Goal: Task Accomplishment & Management: Use online tool/utility

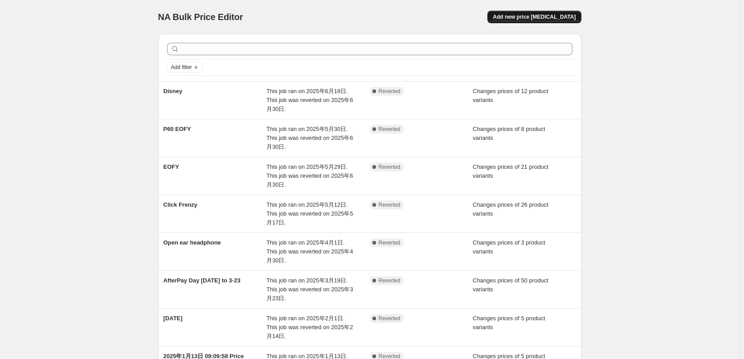
click at [557, 16] on span "Add new price [MEDICAL_DATA]" at bounding box center [534, 16] width 83 height 7
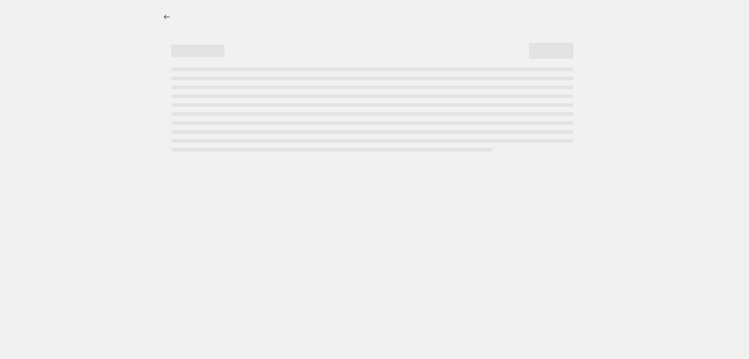
select select "percentage"
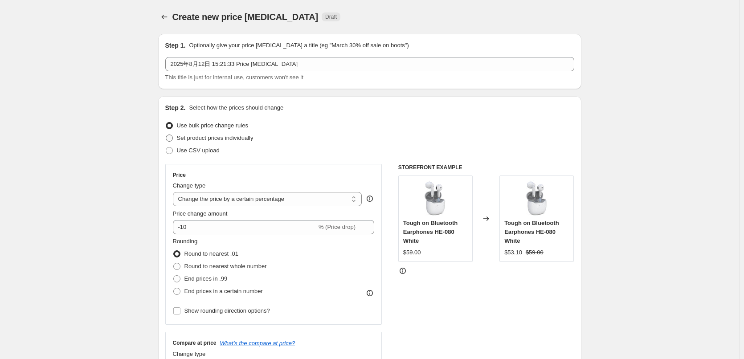
click at [211, 141] on span "Set product prices individually" at bounding box center [215, 138] width 77 height 7
click at [166, 135] on input "Set product prices individually" at bounding box center [166, 135] width 0 height 0
radio input "true"
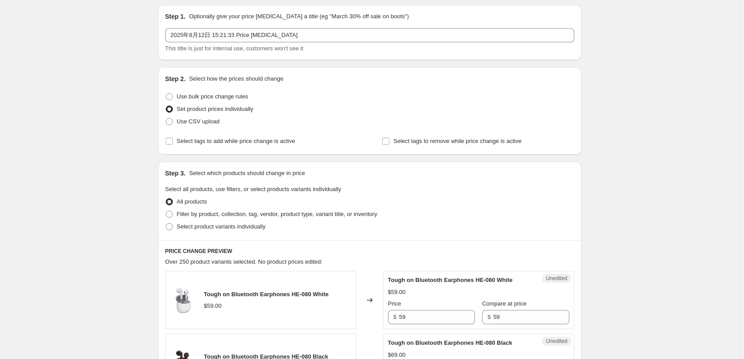
scroll to position [45, 0]
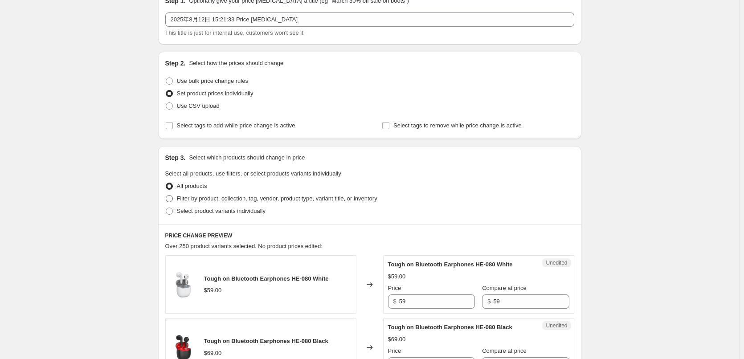
click at [275, 199] on span "Filter by product, collection, tag, vendor, product type, variant title, or inv…" at bounding box center [277, 198] width 201 height 7
click at [166, 196] on input "Filter by product, collection, tag, vendor, product type, variant title, or inv…" at bounding box center [166, 195] width 0 height 0
radio input "true"
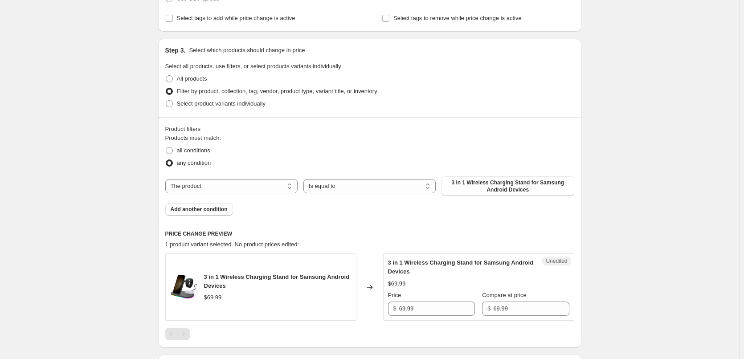
scroll to position [178, 0]
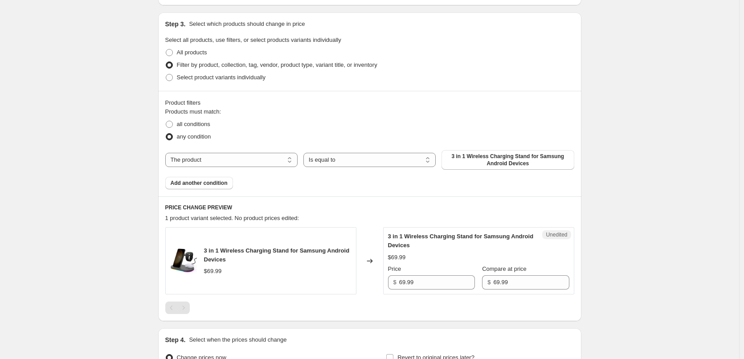
click at [233, 169] on div "The product The product's collection The product's tag The product's vendor The…" at bounding box center [369, 160] width 409 height 20
click at [234, 165] on select "The product The product's collection The product's tag The product's vendor The…" at bounding box center [231, 160] width 132 height 14
select select "collection"
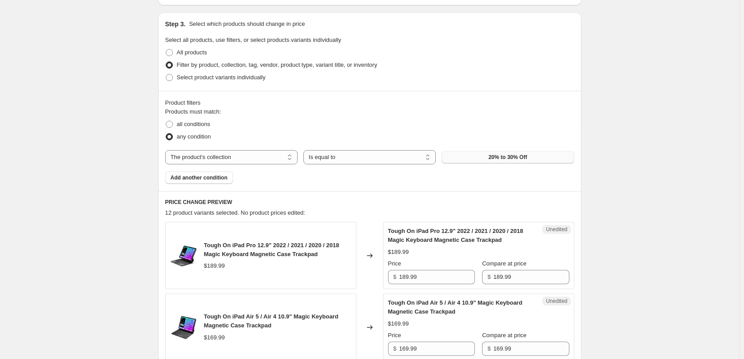
click at [517, 158] on span "20% to 30% Off" at bounding box center [508, 157] width 39 height 7
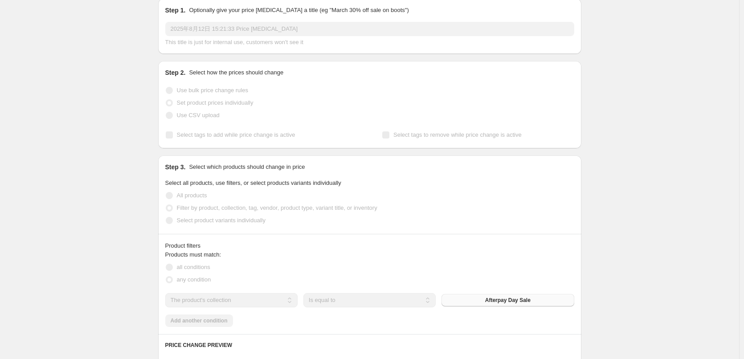
scroll to position [0, 0]
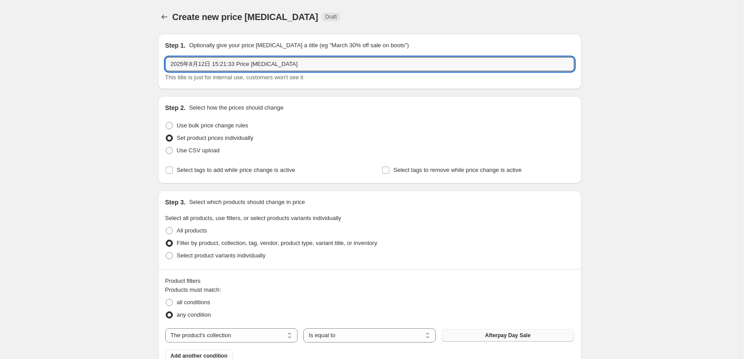
drag, startPoint x: 306, startPoint y: 62, endPoint x: 83, endPoint y: 71, distance: 222.6
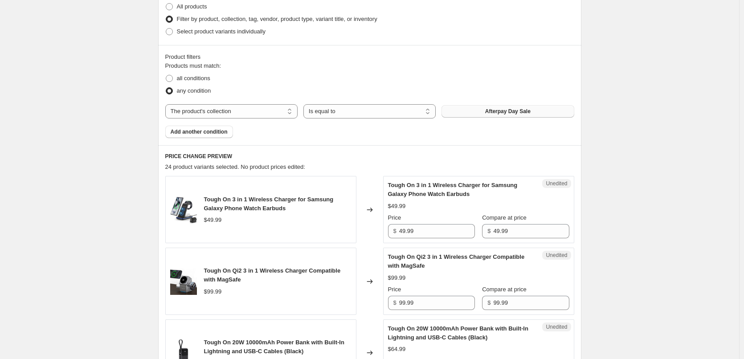
scroll to position [312, 0]
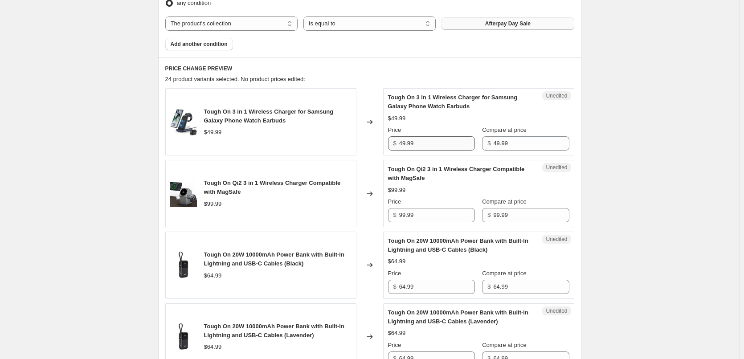
type input "Afterpay day sale 20250814to20250821"
drag, startPoint x: 430, startPoint y: 144, endPoint x: 351, endPoint y: 155, distance: 79.7
click at [307, 145] on div "Tough On 3 in 1 Wireless Charger for Samsung Galaxy Phone Watch Earbuds $49.99 …" at bounding box center [369, 121] width 409 height 67
drag, startPoint x: 439, startPoint y: 145, endPoint x: 395, endPoint y: 145, distance: 43.7
click at [439, 145] on input "49.99" at bounding box center [437, 143] width 76 height 14
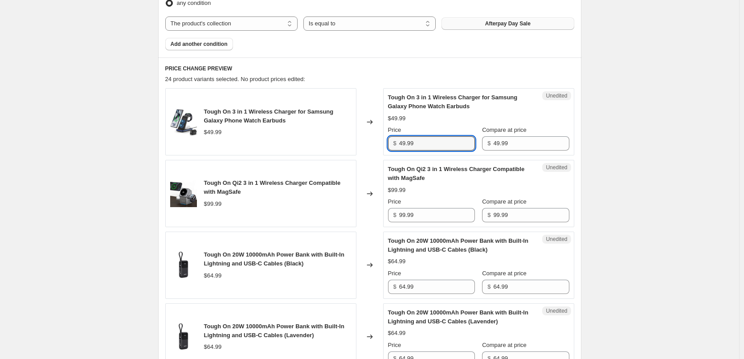
drag, startPoint x: 395, startPoint y: 145, endPoint x: 382, endPoint y: 146, distance: 13.4
click at [382, 146] on div "Tough On 3 in 1 Wireless Charger for Samsung Galaxy Phone Watch Earbuds $49.99 …" at bounding box center [369, 121] width 409 height 67
type input "34.99"
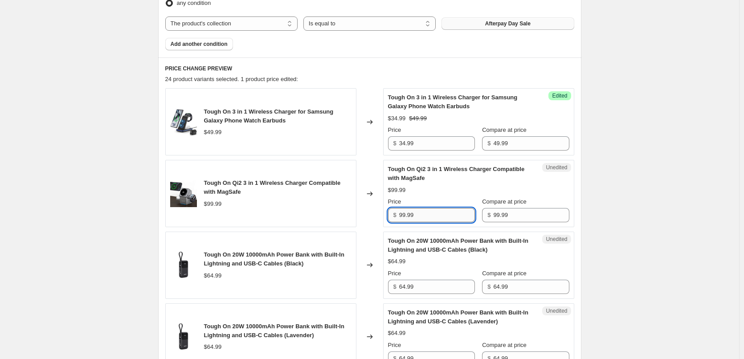
click at [434, 213] on input "99.99" at bounding box center [437, 215] width 76 height 14
drag, startPoint x: 437, startPoint y: 214, endPoint x: 326, endPoint y: 212, distance: 111.0
click at [326, 212] on div "Tough On Qi2 3 in 1 Wireless Charger Compatible with MagSafe $99.99 Changed to …" at bounding box center [369, 193] width 409 height 67
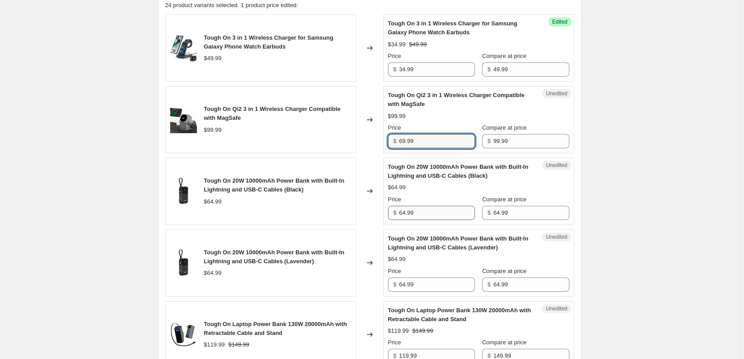
scroll to position [401, 0]
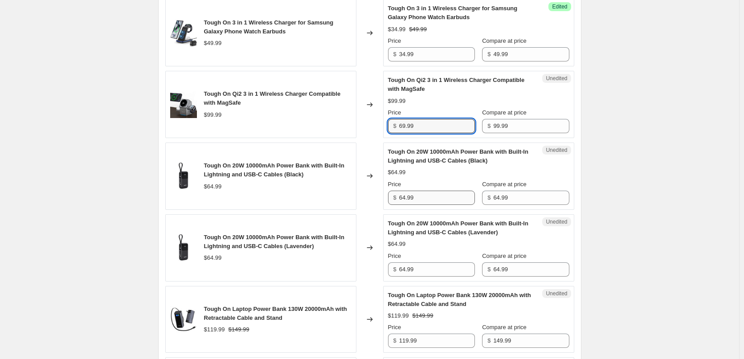
type input "69.99"
drag, startPoint x: 417, startPoint y: 193, endPoint x: 362, endPoint y: 203, distance: 56.1
click at [362, 203] on div "Tough On 20W 10000mAh Power Bank with Built-In Lightning and USB-C Cables (Blac…" at bounding box center [369, 176] width 409 height 67
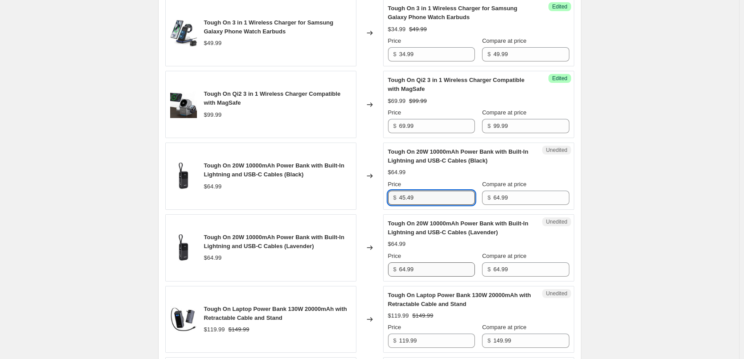
type input "45.49"
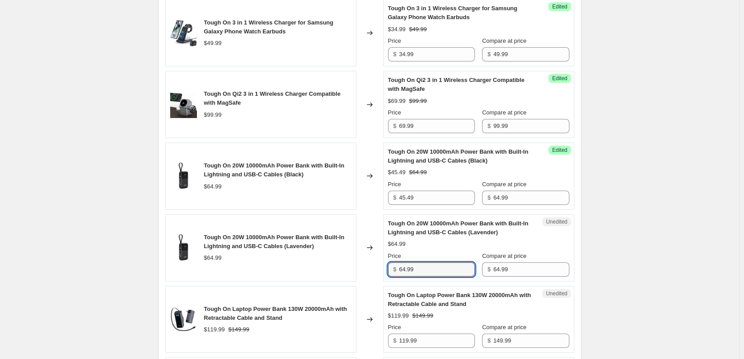
drag, startPoint x: 449, startPoint y: 267, endPoint x: 293, endPoint y: 265, distance: 155.6
click at [294, 267] on div "Tough On 20W 10000mAh Power Bank with Built-In Lightning and USB-C Cables (Lave…" at bounding box center [369, 247] width 409 height 67
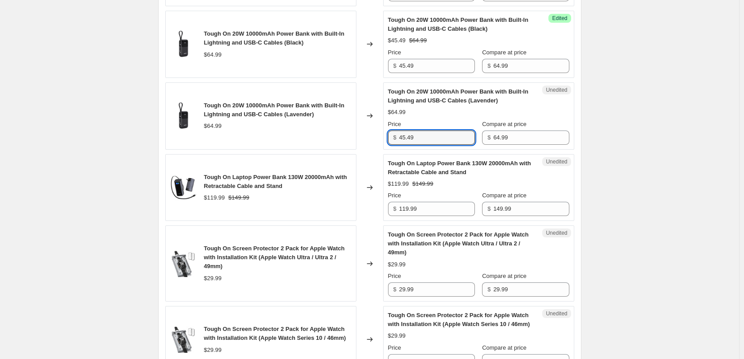
scroll to position [535, 0]
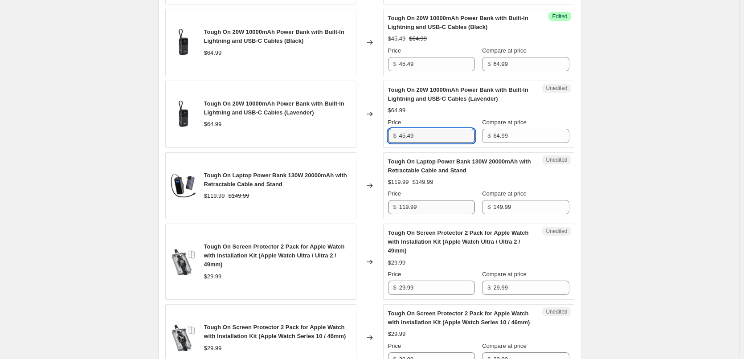
type input "45.49"
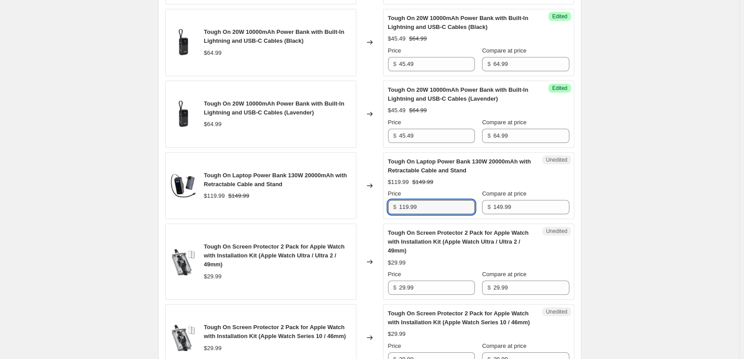
drag, startPoint x: 443, startPoint y: 209, endPoint x: 578, endPoint y: 234, distance: 137.9
click at [362, 210] on div "Tough On Laptop Power Bank 130W 20000mAh with Retractable Cable and Stand $119.…" at bounding box center [369, 185] width 409 height 67
drag, startPoint x: 431, startPoint y: 212, endPoint x: 370, endPoint y: 212, distance: 61.1
click at [431, 212] on input "119.99" at bounding box center [437, 207] width 76 height 14
click at [371, 212] on div "Tough On Laptop Power Bank 130W 20000mAh with Retractable Cable and Stand $119.…" at bounding box center [369, 185] width 409 height 67
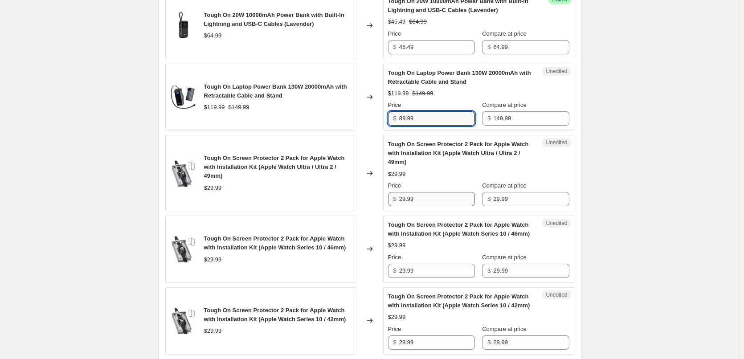
scroll to position [624, 0]
type input "89.99"
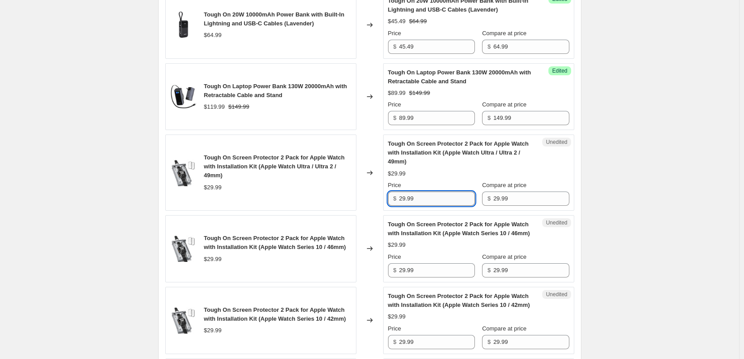
click at [429, 203] on input "29.99" at bounding box center [437, 199] width 76 height 14
click at [439, 199] on input "29.99" at bounding box center [437, 199] width 76 height 14
drag, startPoint x: 439, startPoint y: 199, endPoint x: 366, endPoint y: 211, distance: 75.0
click at [370, 207] on div "Tough On Screen Protector 2 Pack for Apple Watch with Installation Kit (Apple W…" at bounding box center [369, 173] width 409 height 76
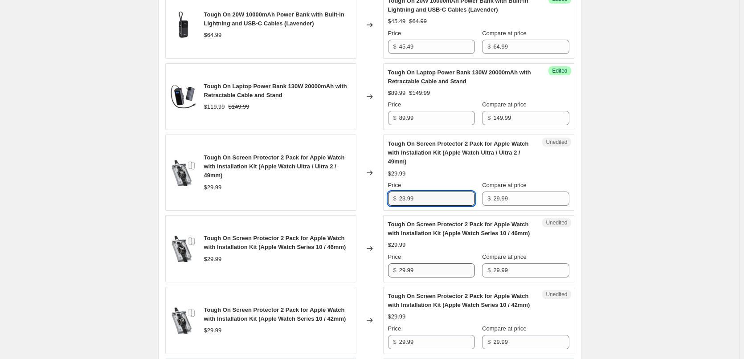
type input "23.99"
drag, startPoint x: 426, startPoint y: 277, endPoint x: 376, endPoint y: 279, distance: 50.0
click at [361, 283] on div "Tough On Screen Protector 2 Pack for Apple Watch with Installation Kit (Apple W…" at bounding box center [369, 248] width 409 height 67
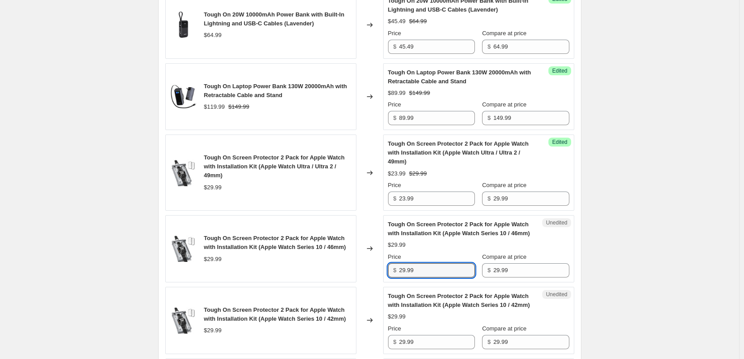
paste input "3"
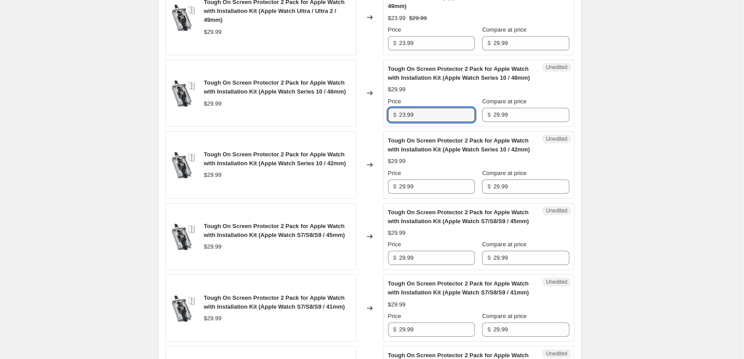
scroll to position [802, 0]
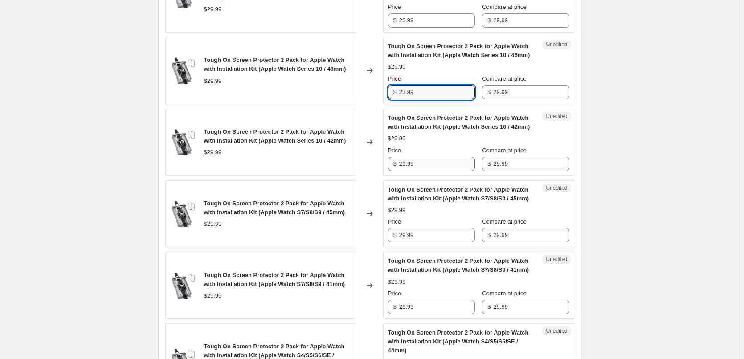
type input "23.99"
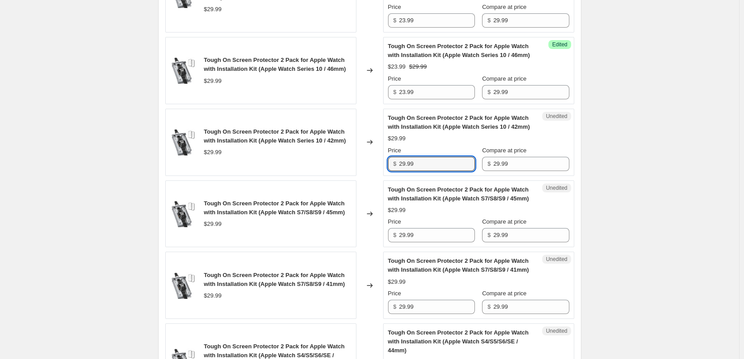
drag, startPoint x: 425, startPoint y: 181, endPoint x: 422, endPoint y: 238, distance: 57.6
click at [366, 176] on div "Tough On Screen Protector 2 Pack for Apple Watch with Installation Kit (Apple W…" at bounding box center [369, 142] width 409 height 67
paste input "3"
type input "23.99"
drag, startPoint x: 423, startPoint y: 260, endPoint x: 374, endPoint y: 285, distance: 54.2
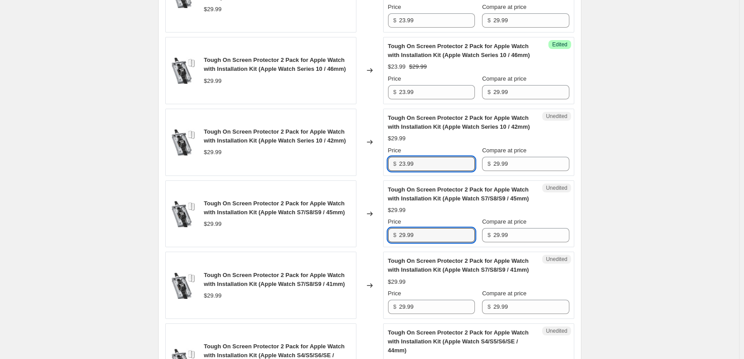
click at [339, 248] on div "Tough On Screen Protector 2 Pack for Apple Watch with Installation Kit (Apple W…" at bounding box center [369, 214] width 409 height 67
paste input "3"
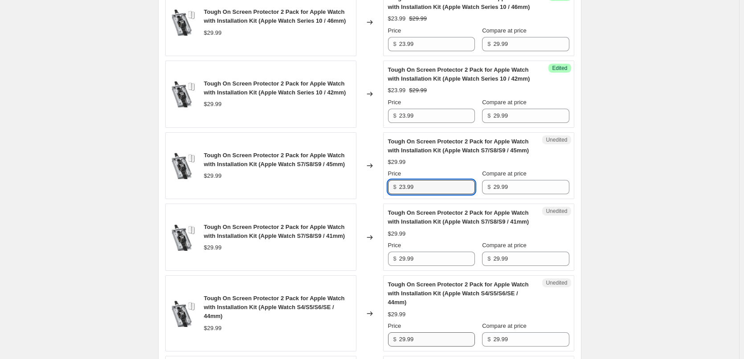
scroll to position [936, 0]
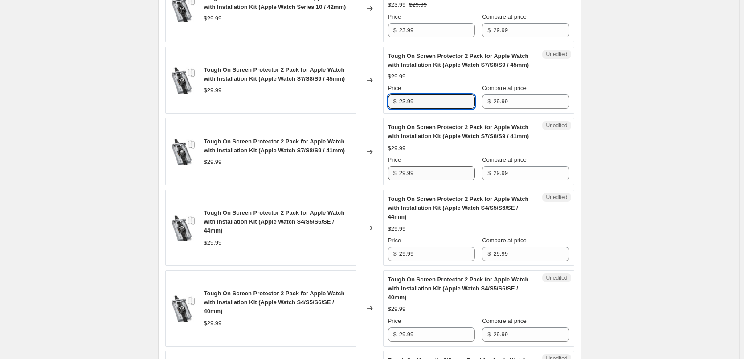
type input "23.99"
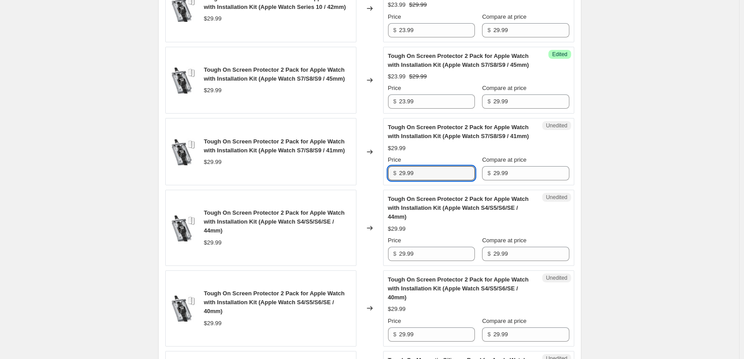
drag, startPoint x: 432, startPoint y: 209, endPoint x: 421, endPoint y: 257, distance: 49.5
click at [349, 185] on div "Tough On Screen Protector 2 Pack for Apple Watch with Installation Kit (Apple W…" at bounding box center [369, 151] width 409 height 67
paste input "3"
type input "23.99"
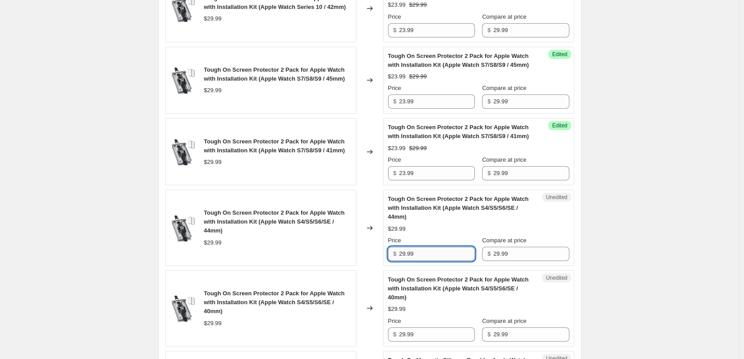
drag, startPoint x: 425, startPoint y: 291, endPoint x: 421, endPoint y: 285, distance: 6.8
click at [308, 266] on div "Tough On Screen Protector 2 Pack for Apple Watch with Installation Kit (Apple W…" at bounding box center [369, 228] width 409 height 76
paste input "3"
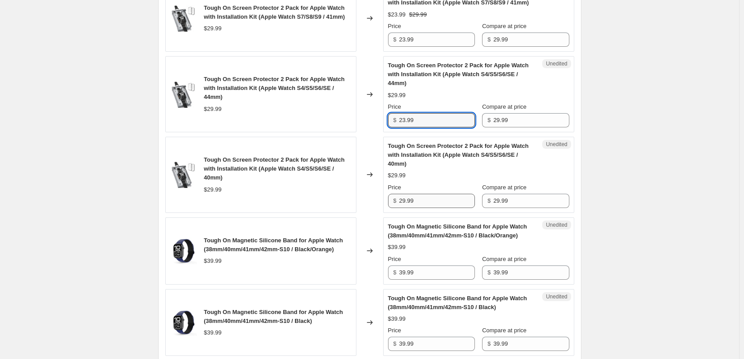
type input "23.99"
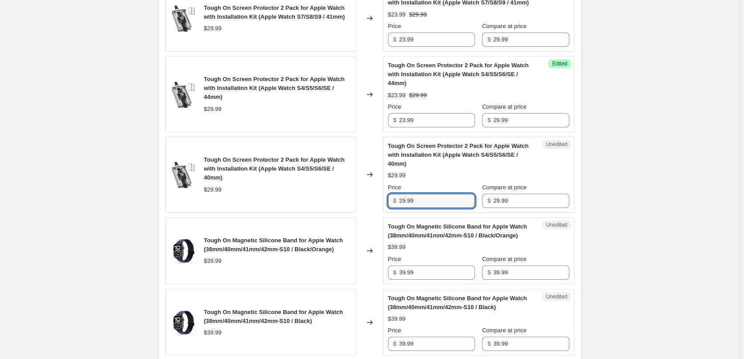
drag, startPoint x: 434, startPoint y: 239, endPoint x: 396, endPoint y: 271, distance: 50.3
click at [305, 213] on div "Tough On Screen Protector 2 Pack for Apple Watch with Installation Kit (Apple W…" at bounding box center [369, 175] width 409 height 76
paste input "3"
type input "23.99"
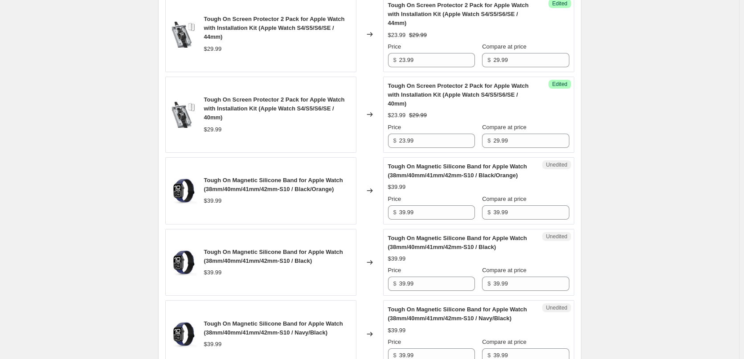
scroll to position [1203, 0]
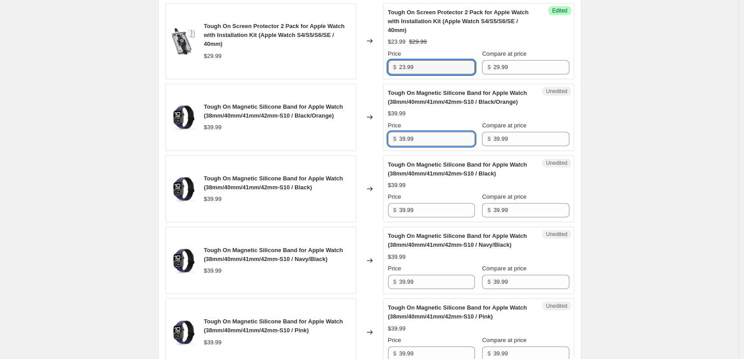
click at [429, 146] on input "39.99" at bounding box center [437, 139] width 76 height 14
click at [429, 146] on input "31.99" at bounding box center [437, 139] width 76 height 14
type input "31.99"
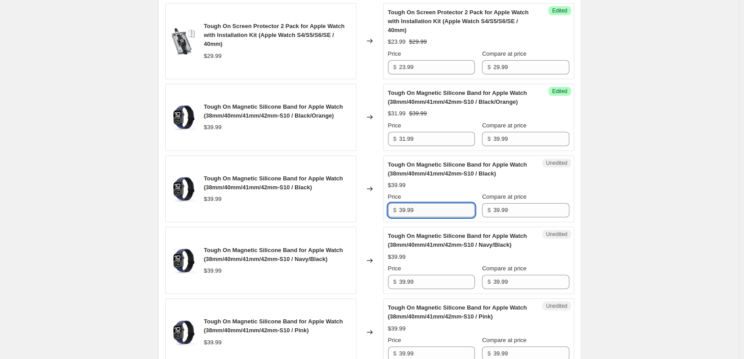
click at [426, 218] on input "39.99" at bounding box center [437, 210] width 76 height 14
paste input "1"
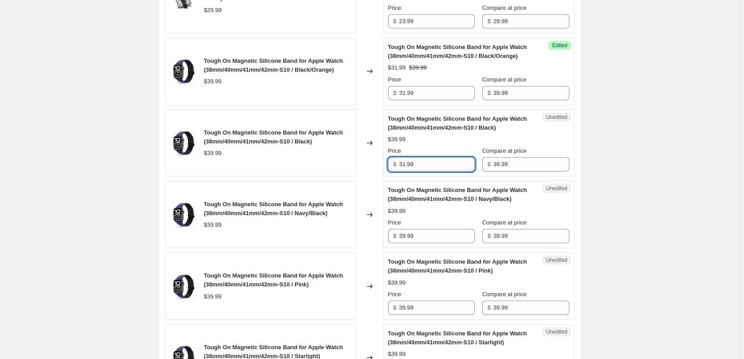
scroll to position [1293, 0]
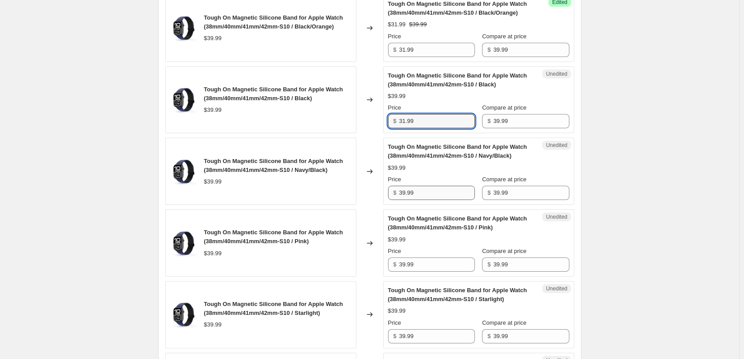
type input "31.99"
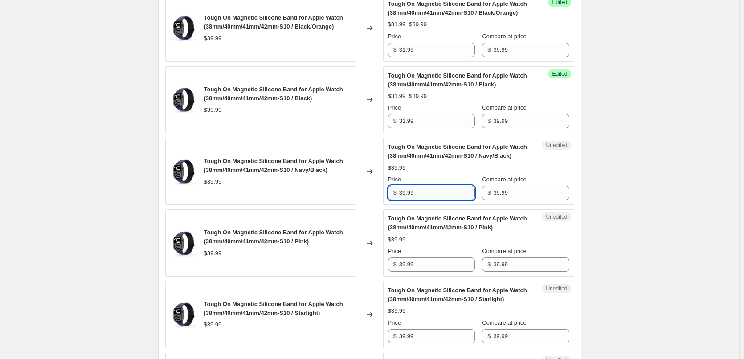
click at [428, 200] on input "39.99" at bounding box center [437, 193] width 76 height 14
paste input "1"
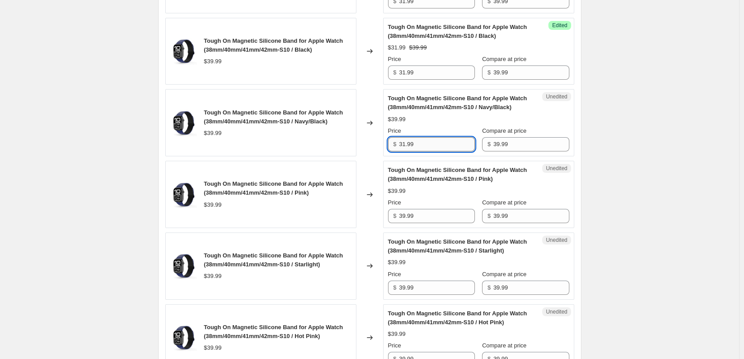
scroll to position [1382, 0]
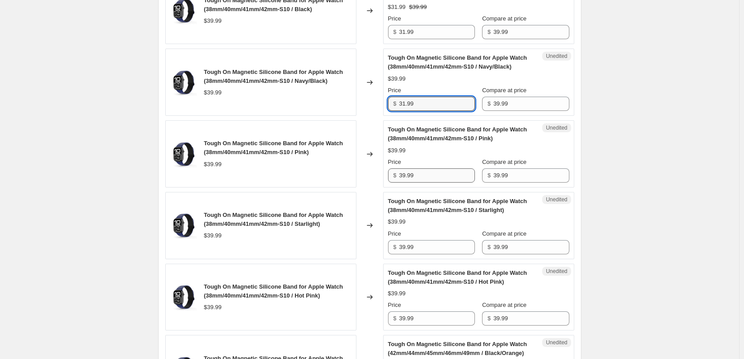
type input "31.99"
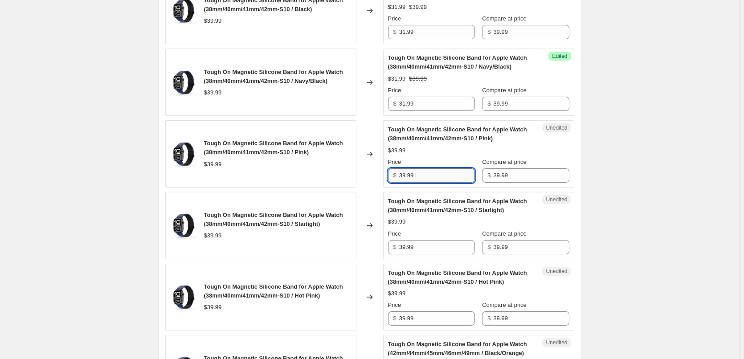
click at [423, 183] on input "39.99" at bounding box center [437, 175] width 76 height 14
paste input "1"
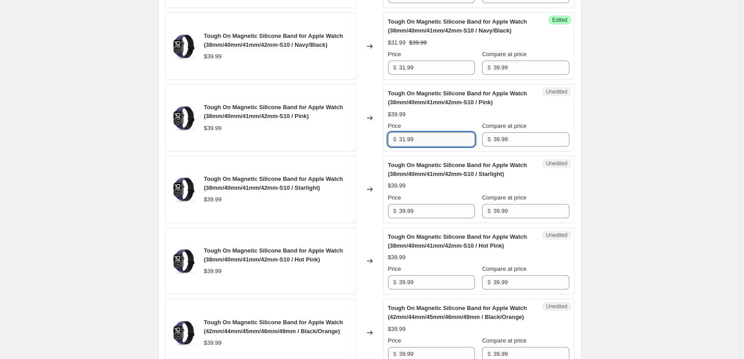
scroll to position [1471, 0]
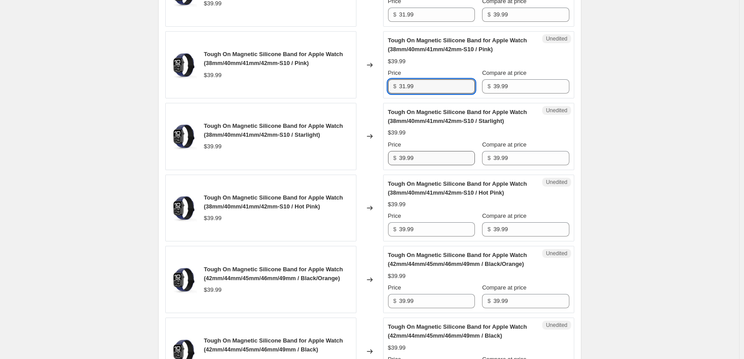
type input "31.99"
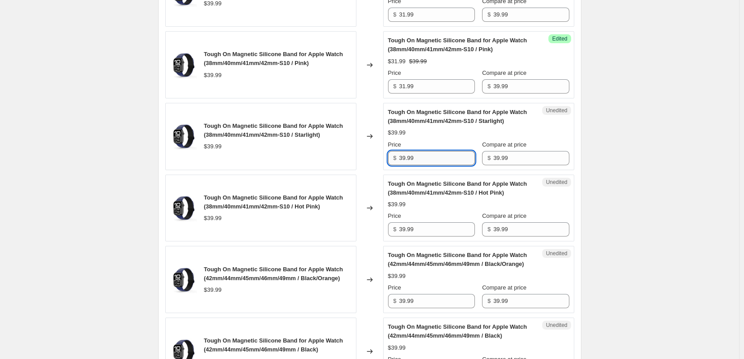
click at [429, 165] on input "39.99" at bounding box center [437, 158] width 76 height 14
paste input "1"
type input "31.99"
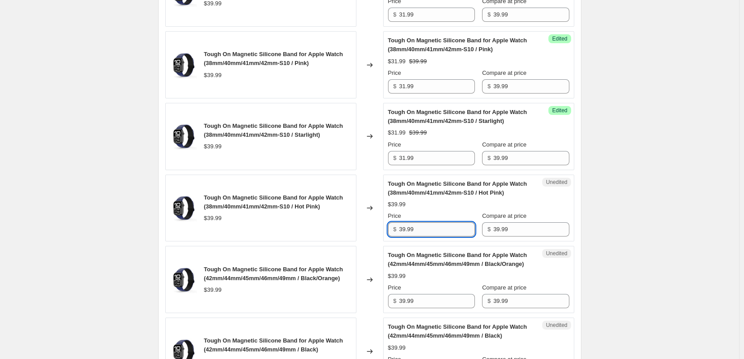
click at [423, 237] on input "39.99" at bounding box center [437, 229] width 76 height 14
paste input "1"
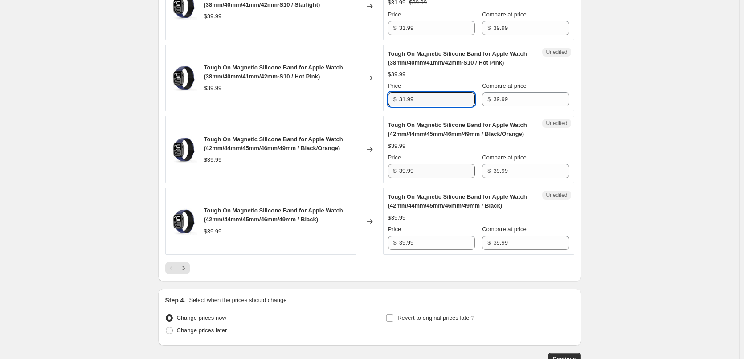
scroll to position [1605, 0]
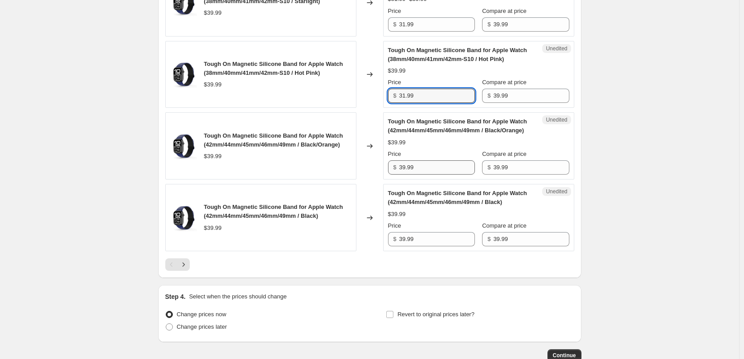
type input "31.99"
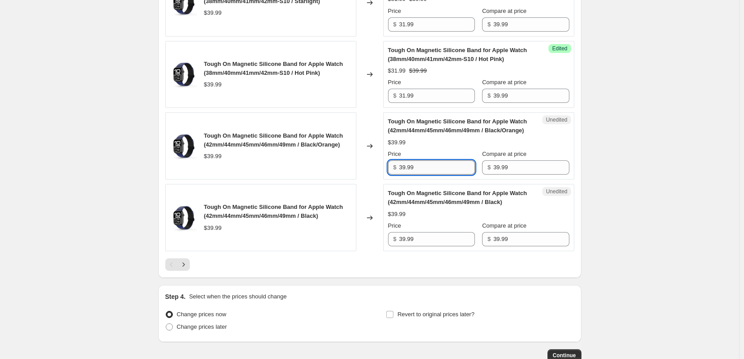
click at [420, 175] on input "39.99" at bounding box center [437, 167] width 76 height 14
paste input "1"
type input "31.99"
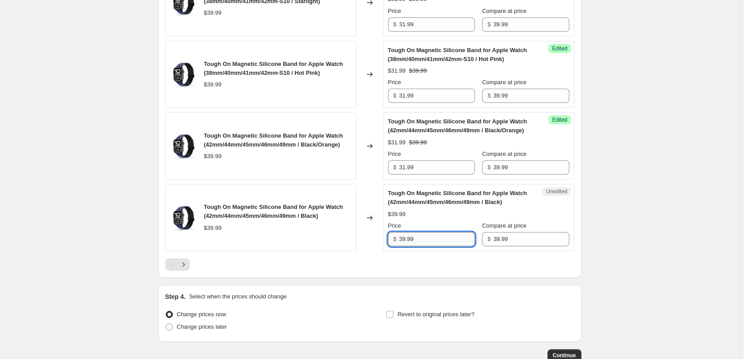
click at [428, 246] on input "39.99" at bounding box center [437, 239] width 76 height 14
paste input "1"
type input "31.99"
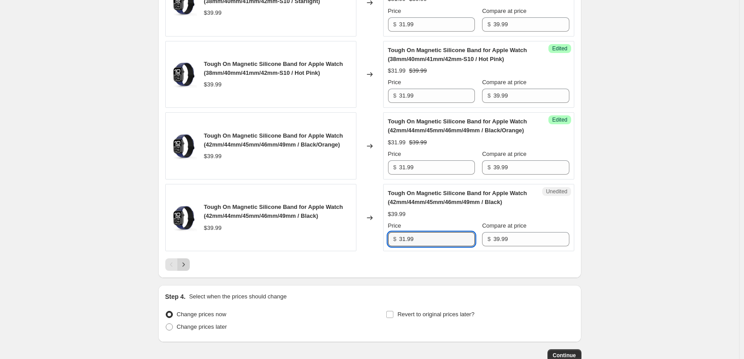
click at [187, 269] on icon "Next" at bounding box center [183, 264] width 9 height 9
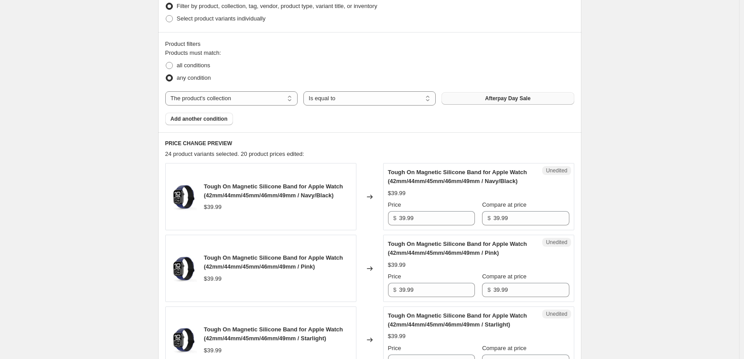
scroll to position [221, 0]
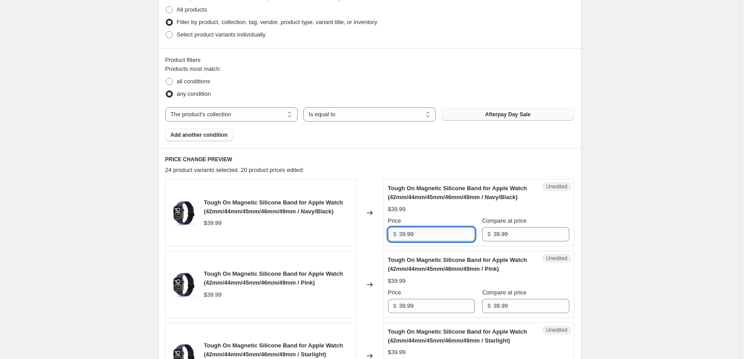
click at [427, 232] on input "39.99" at bounding box center [437, 234] width 76 height 14
paste input "1"
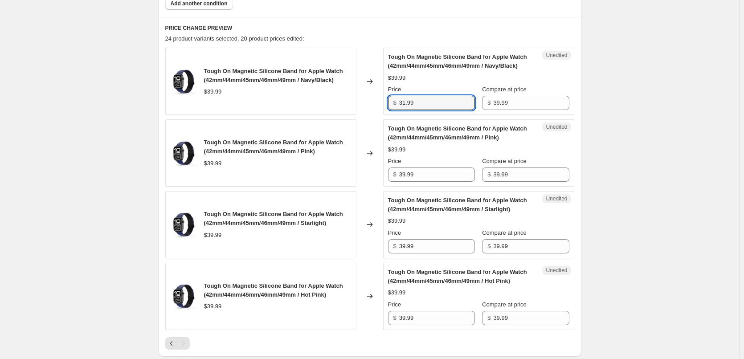
scroll to position [355, 0]
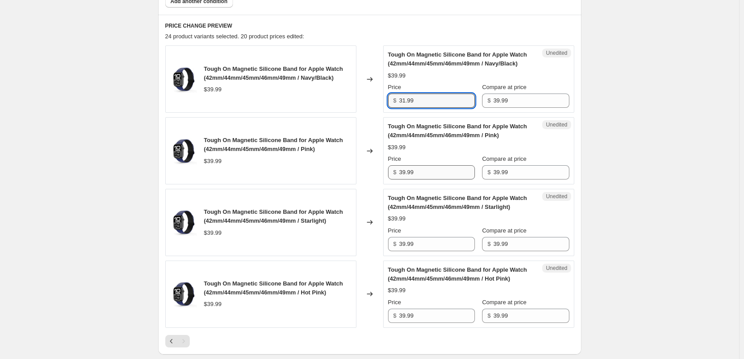
type input "31.99"
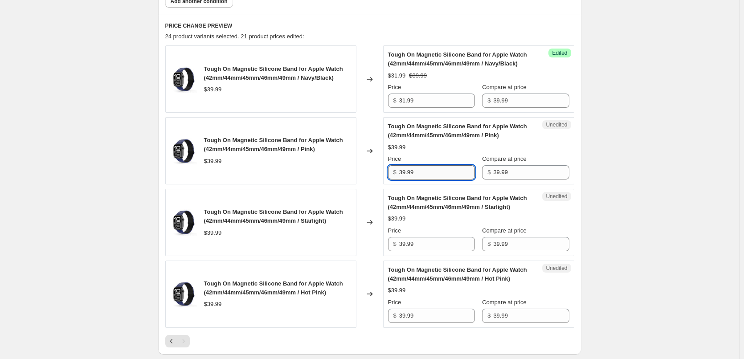
click at [425, 176] on input "39.99" at bounding box center [437, 172] width 76 height 14
paste input "1"
type input "31.99"
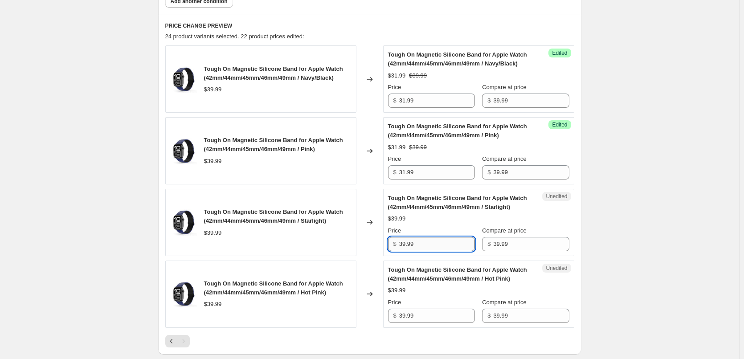
click at [425, 243] on input "39.99" at bounding box center [437, 244] width 76 height 14
paste input "1"
type input "31.99"
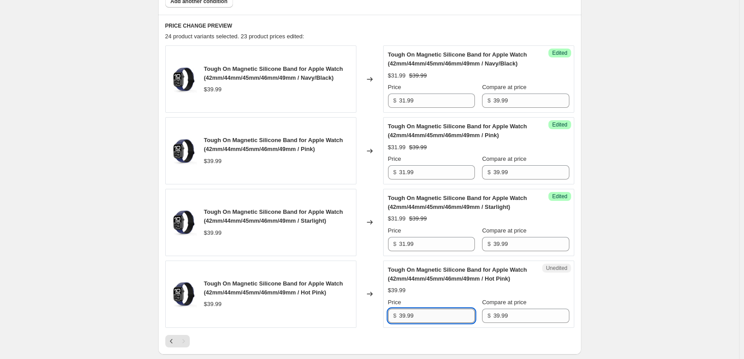
click at [422, 311] on input "39.99" at bounding box center [437, 316] width 76 height 14
paste input "1"
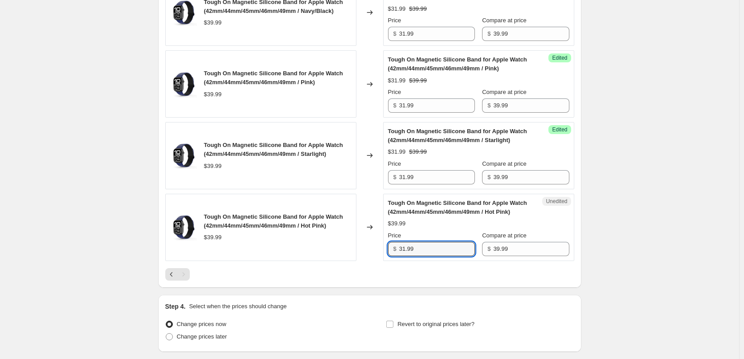
scroll to position [489, 0]
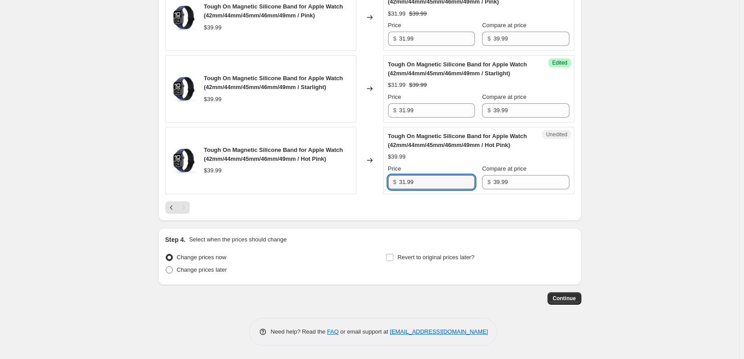
type input "31.99"
click at [217, 271] on span "Change prices later" at bounding box center [202, 270] width 50 height 7
click at [166, 267] on input "Change prices later" at bounding box center [166, 267] width 0 height 0
radio input "true"
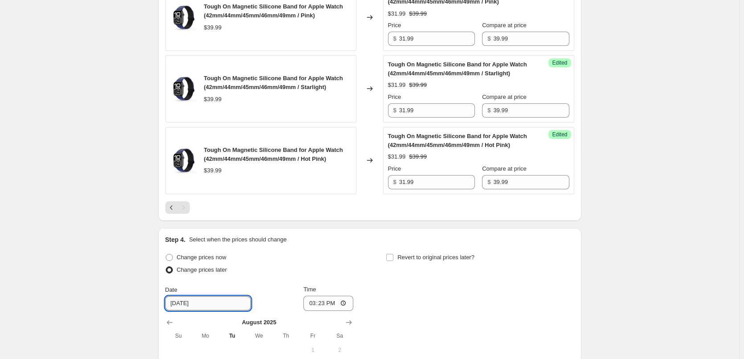
click at [222, 300] on input "[DATE]" at bounding box center [208, 303] width 86 height 14
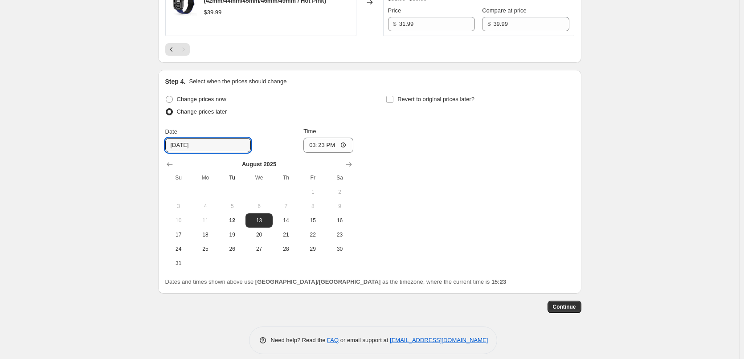
scroll to position [655, 0]
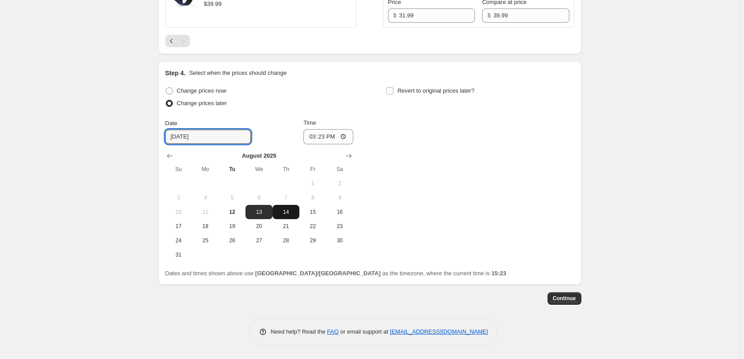
click at [289, 213] on span "14" at bounding box center [286, 212] width 20 height 7
type input "[DATE]"
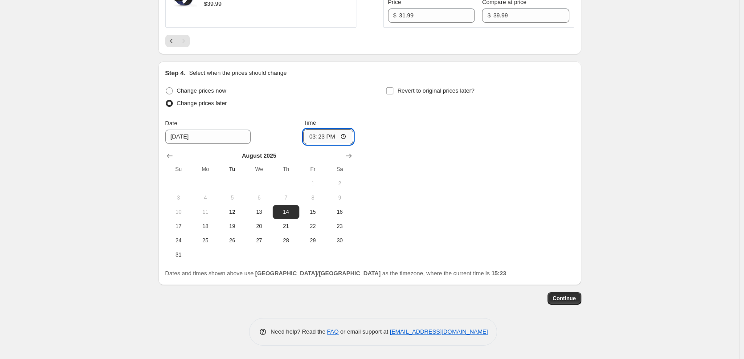
click at [322, 138] on input "15:23" at bounding box center [329, 136] width 50 height 15
click at [326, 138] on input "21:23" at bounding box center [329, 136] width 50 height 15
type input "22:00"
click at [417, 86] on span "Revert to original prices later?" at bounding box center [436, 90] width 77 height 9
click at [394, 87] on input "Revert to original prices later?" at bounding box center [389, 90] width 7 height 7
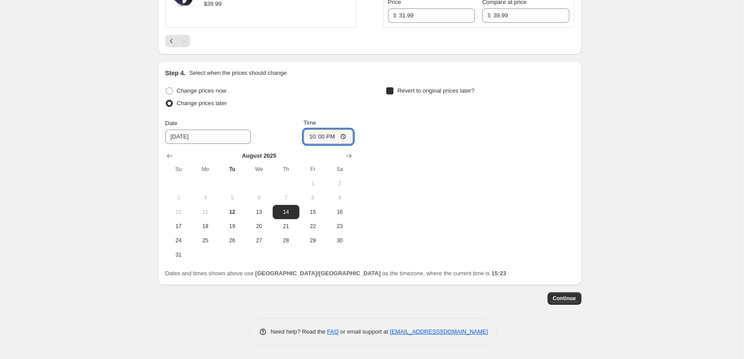
checkbox input "true"
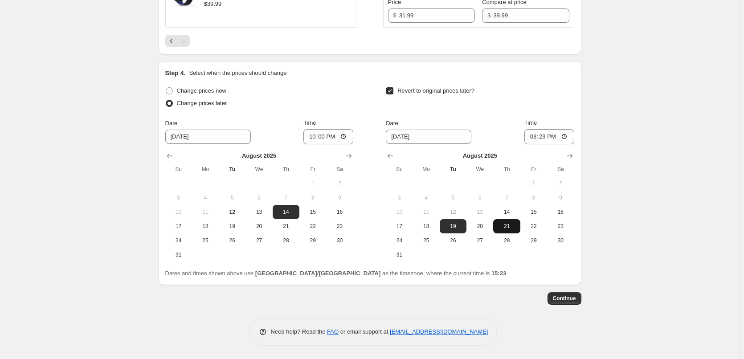
click at [505, 228] on span "21" at bounding box center [507, 226] width 20 height 7
type input "[DATE]"
click at [544, 137] on input "15:23" at bounding box center [550, 136] width 50 height 15
type input "21:59"
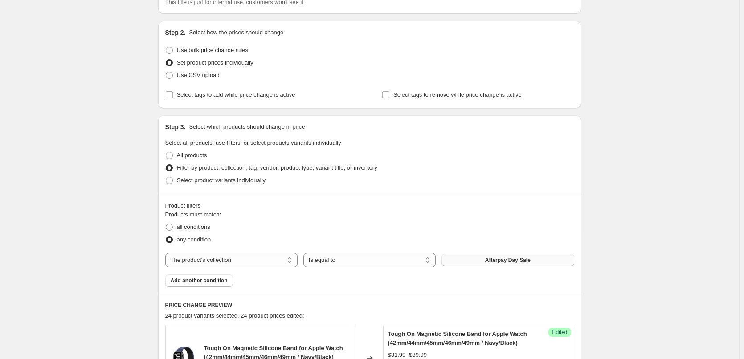
scroll to position [0, 0]
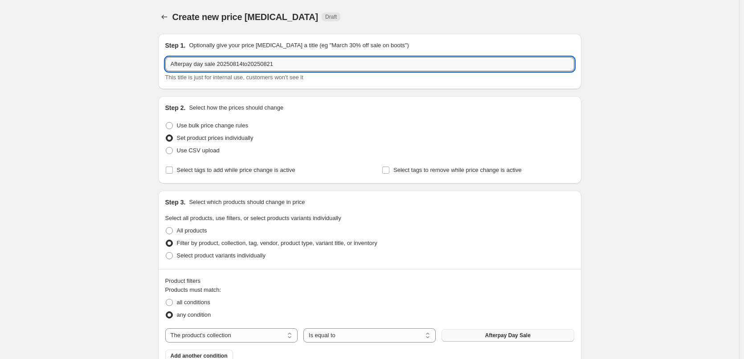
click at [256, 62] on input "Afterpay day sale 20250814to20250821" at bounding box center [369, 64] width 409 height 14
click at [250, 63] on input "Afterpay day sale 20250814to 20250821" at bounding box center [369, 64] width 409 height 14
type input "Afterpay day sale 20250814 to 20250821"
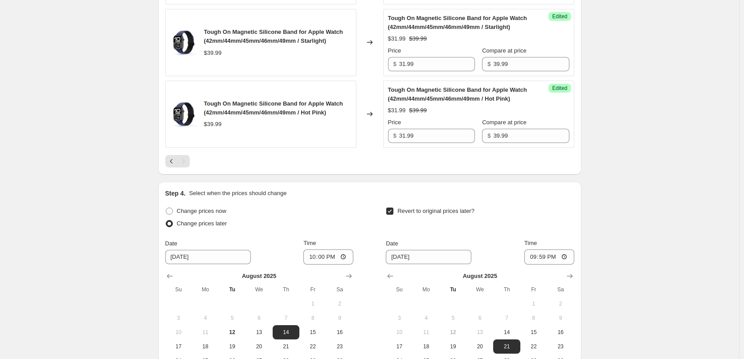
scroll to position [655, 0]
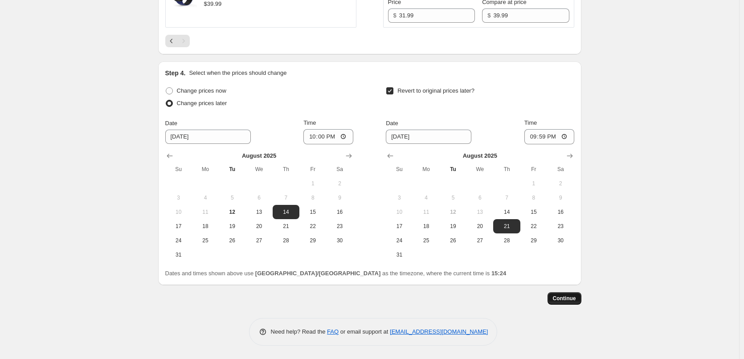
click at [564, 300] on span "Continue" at bounding box center [564, 298] width 23 height 7
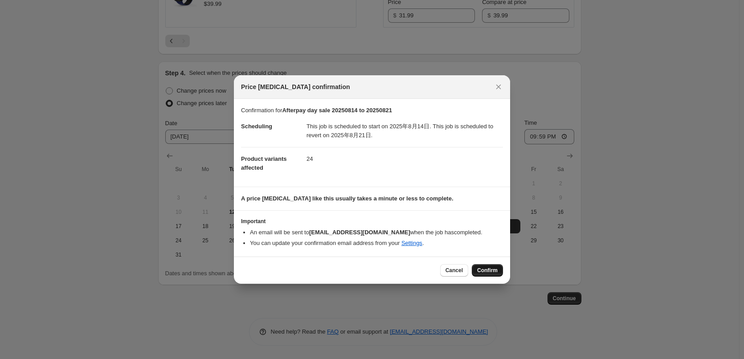
click at [485, 271] on span "Confirm" at bounding box center [487, 270] width 21 height 7
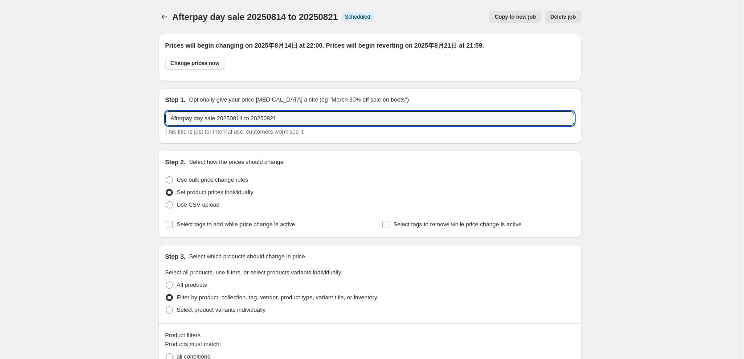
drag, startPoint x: 314, startPoint y: 119, endPoint x: 12, endPoint y: 118, distance: 302.7
